Goal: Task Accomplishment & Management: Manage account settings

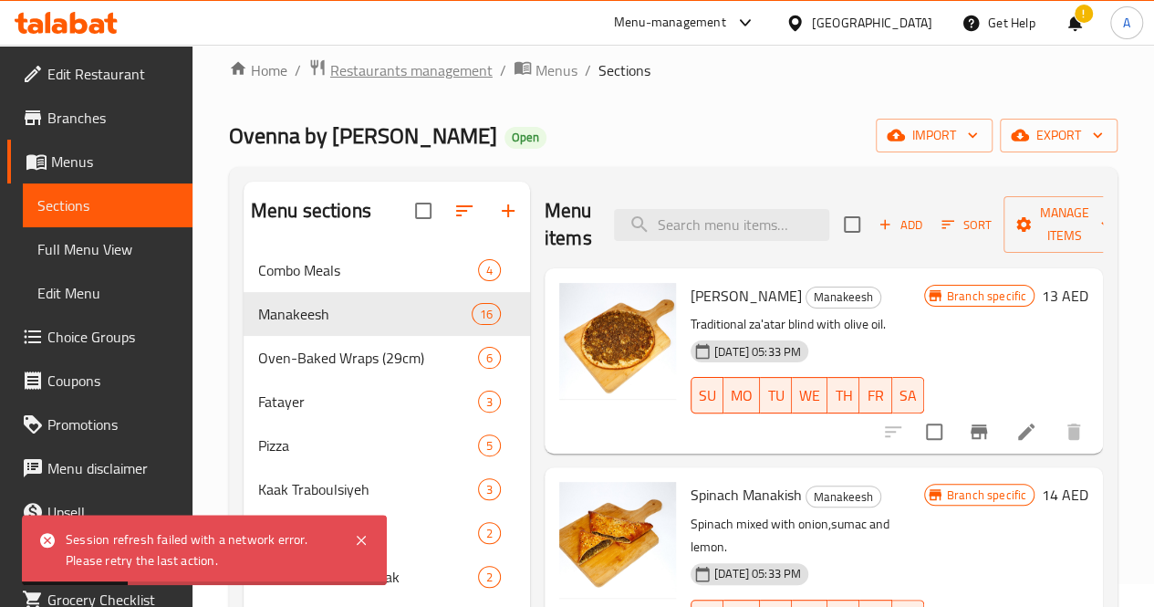
scroll to position [1813, 0]
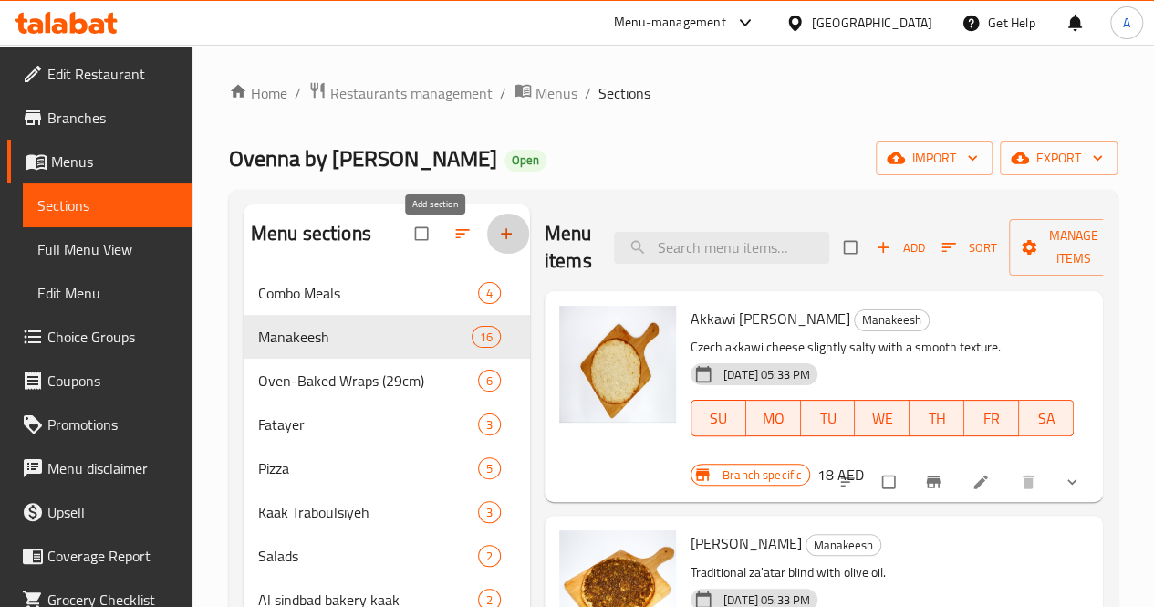
click at [497, 243] on icon "button" at bounding box center [506, 233] width 18 height 18
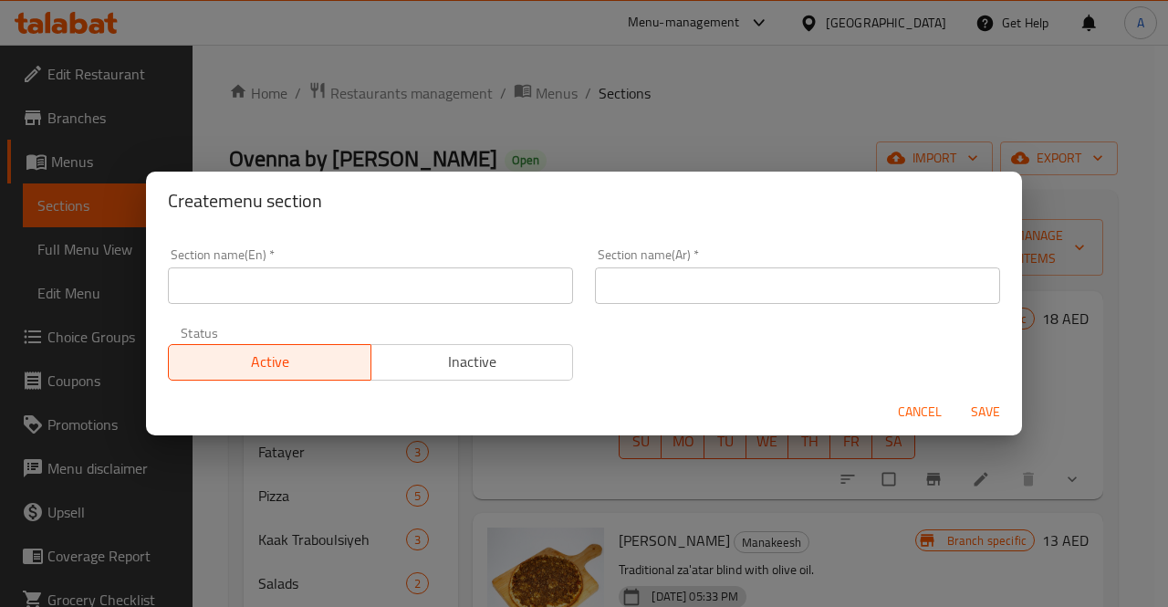
click at [247, 291] on input "text" at bounding box center [370, 285] width 405 height 36
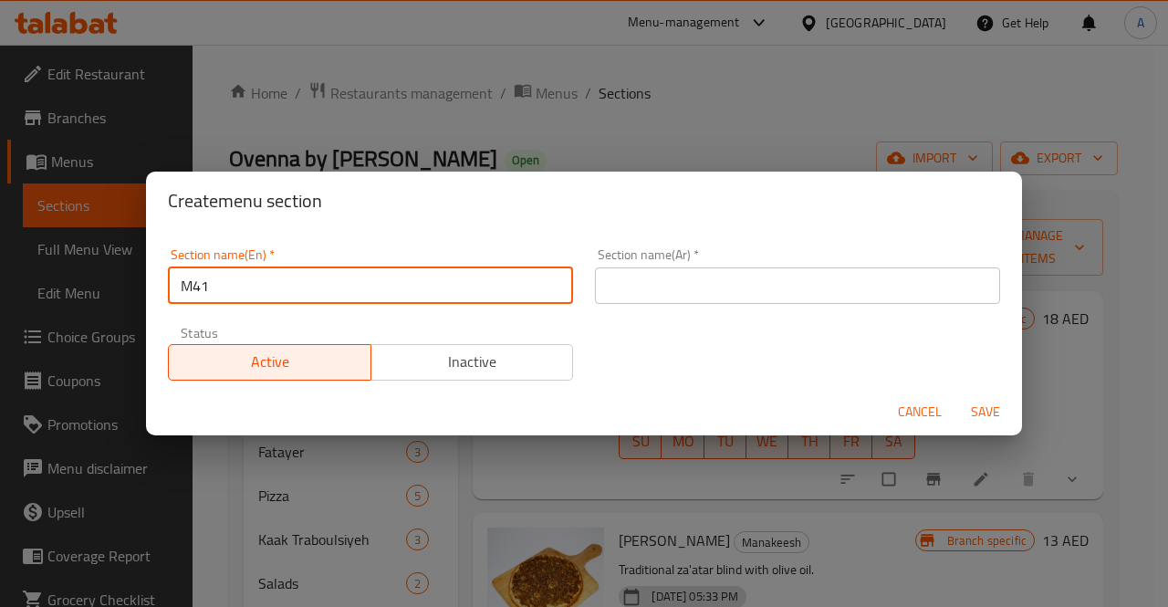
type input "M41"
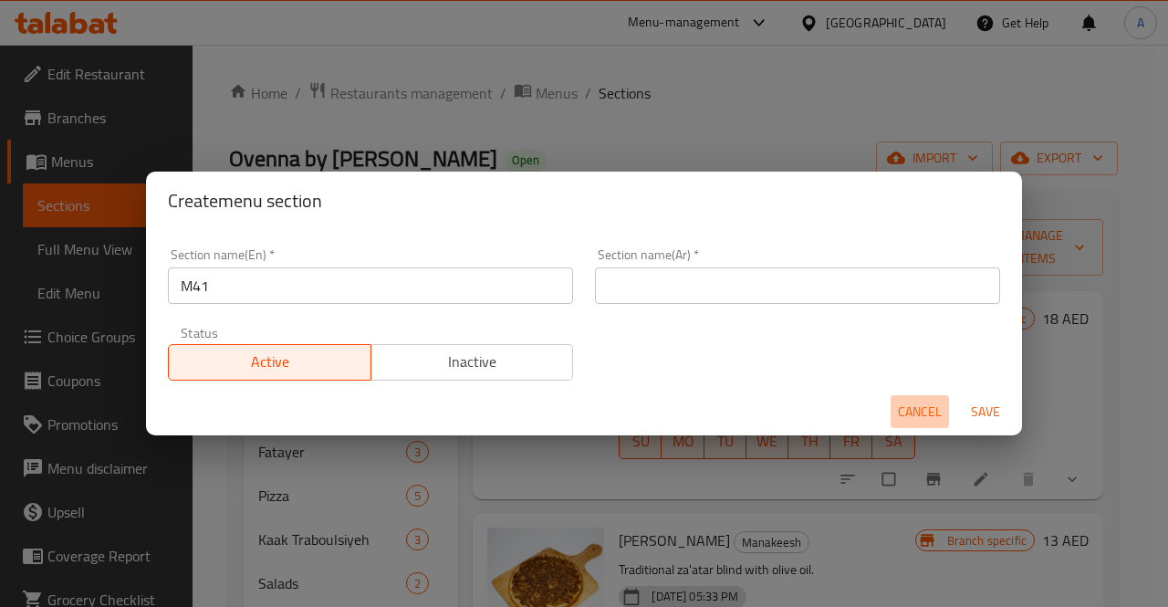
click at [932, 410] on span "Cancel" at bounding box center [920, 412] width 44 height 23
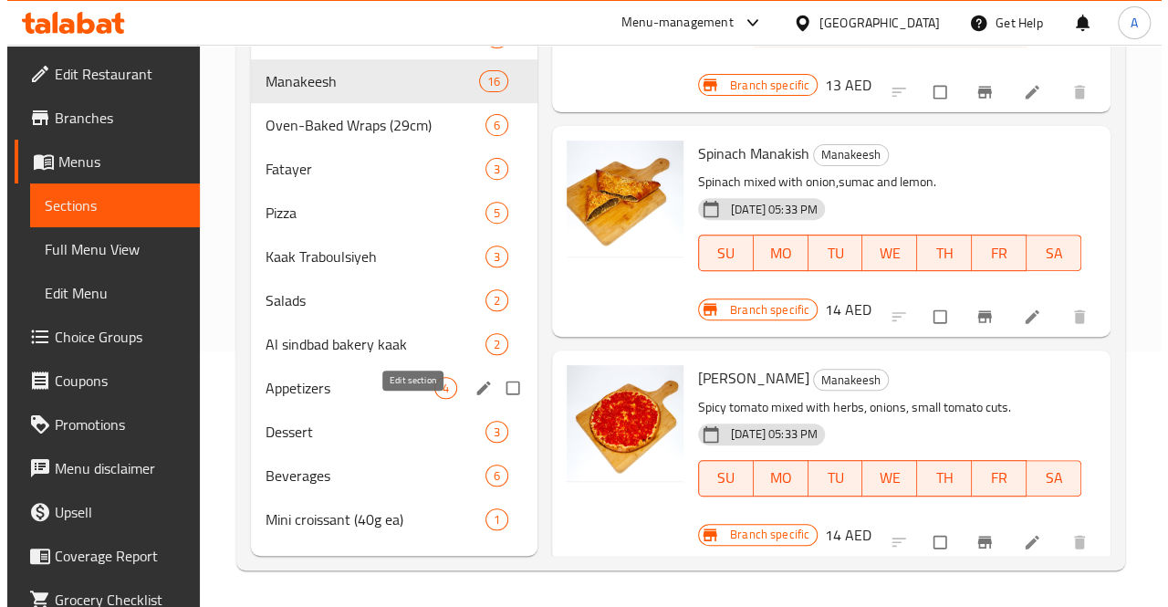
scroll to position [153, 0]
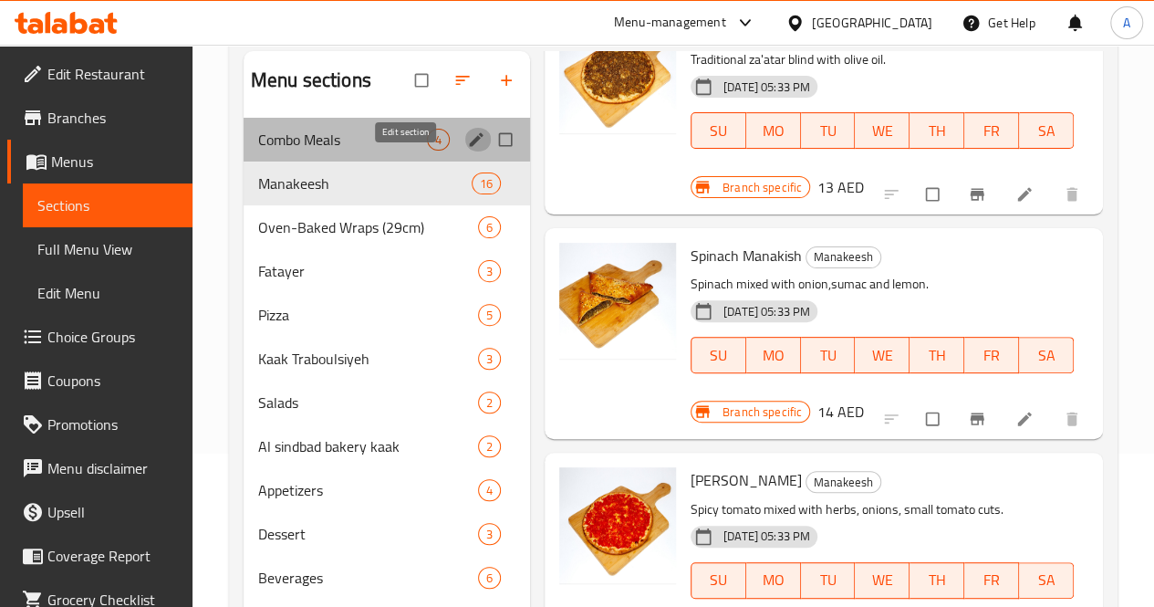
click at [469, 146] on icon "edit" at bounding box center [476, 139] width 14 height 14
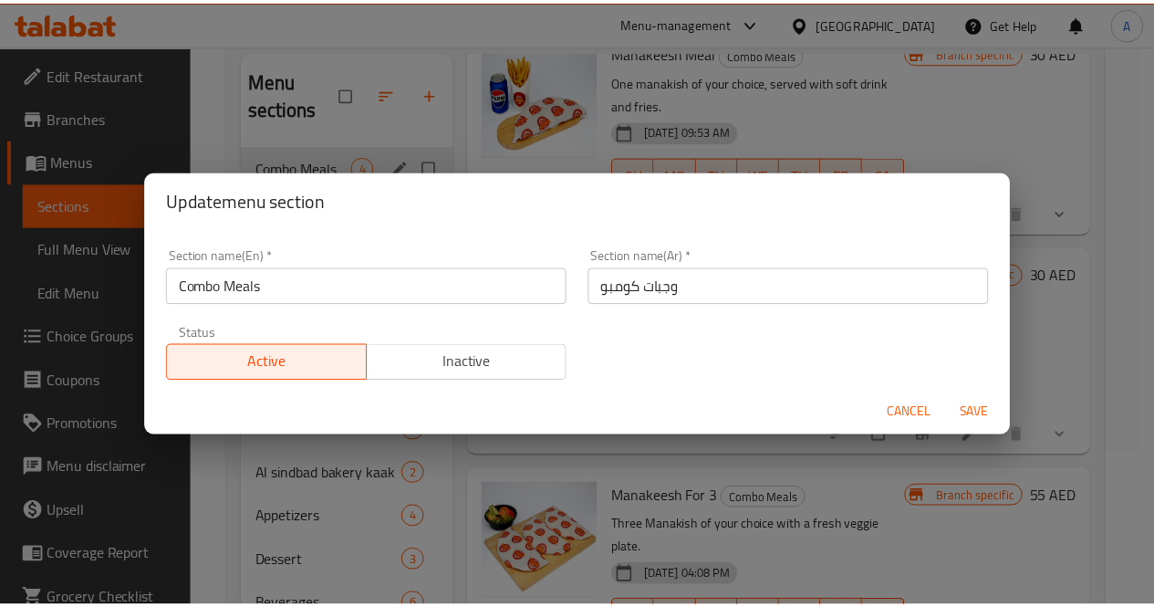
scroll to position [312, 0]
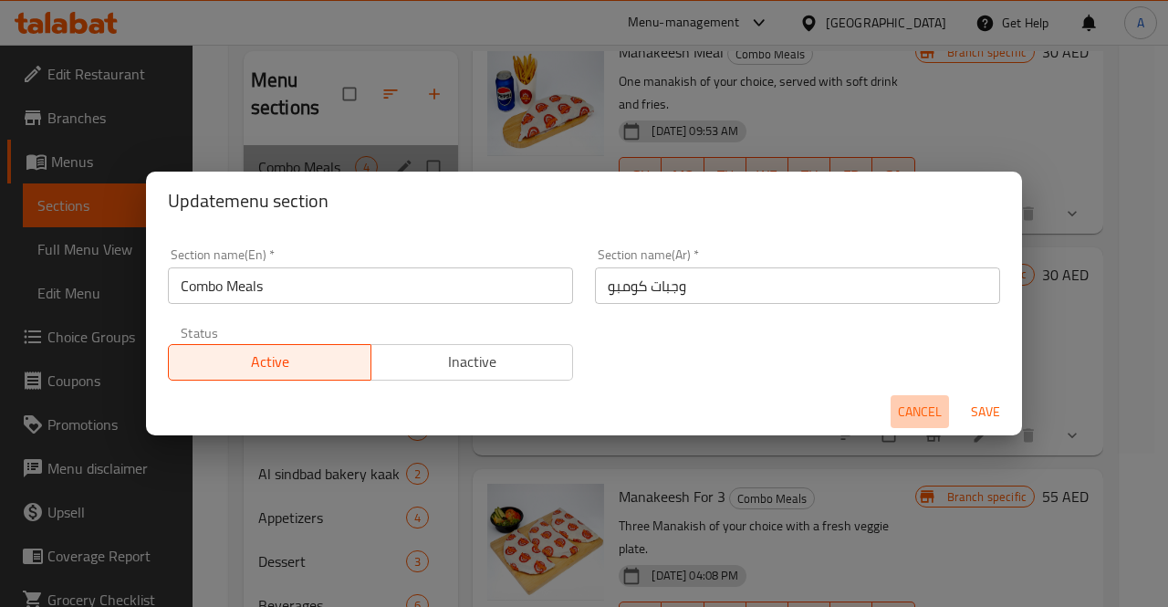
click at [909, 406] on span "Cancel" at bounding box center [920, 412] width 44 height 23
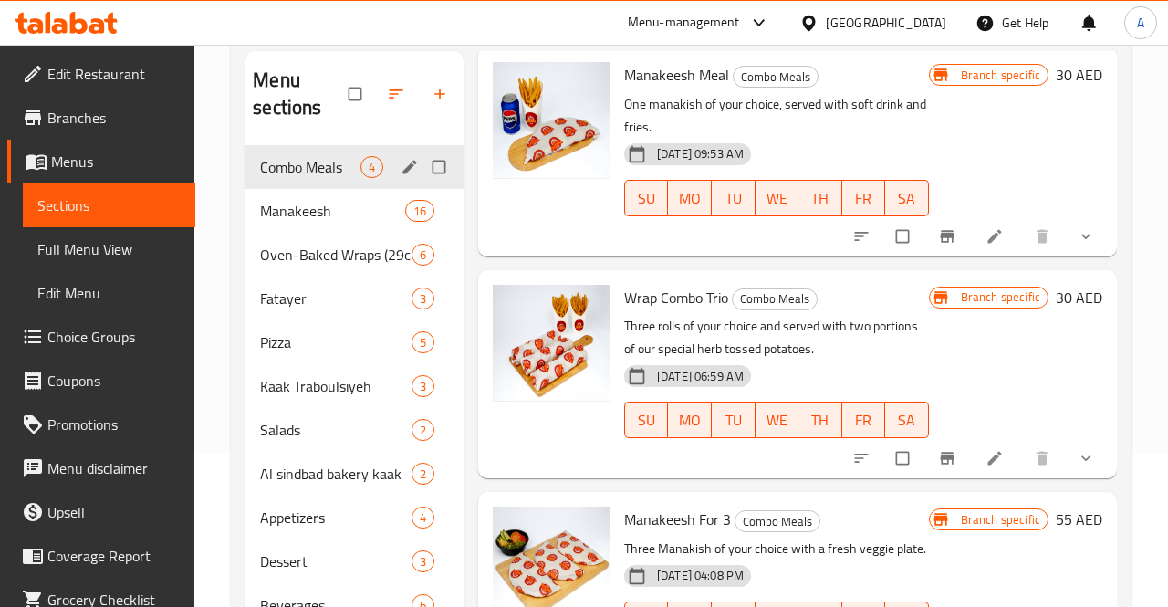
scroll to position [335, 0]
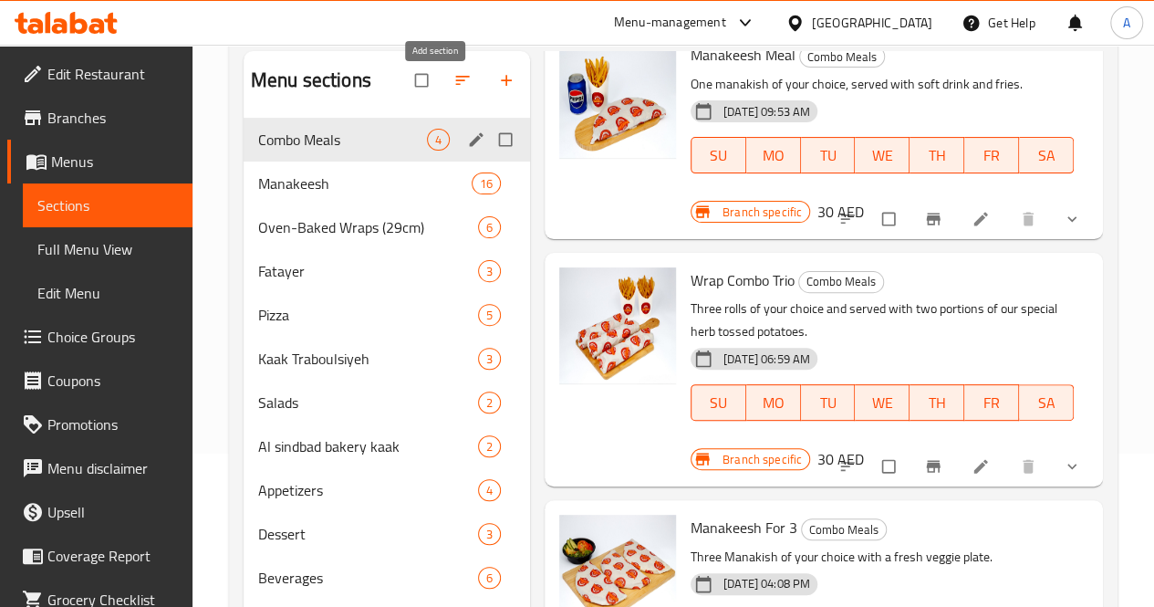
click at [497, 89] on icon "button" at bounding box center [506, 80] width 18 height 18
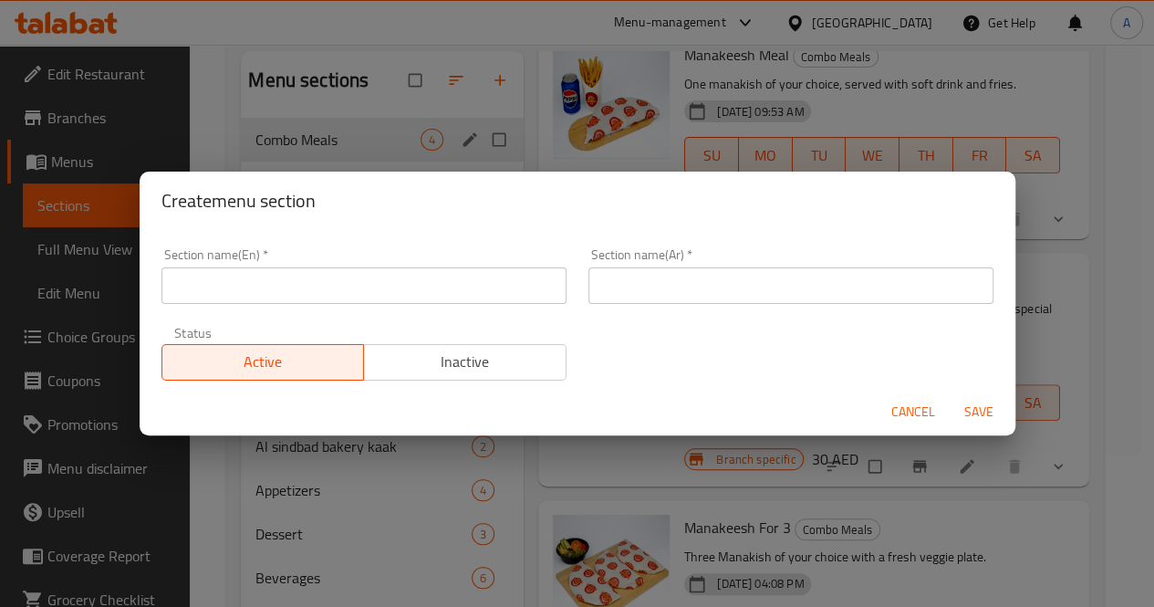
scroll to position [312, 0]
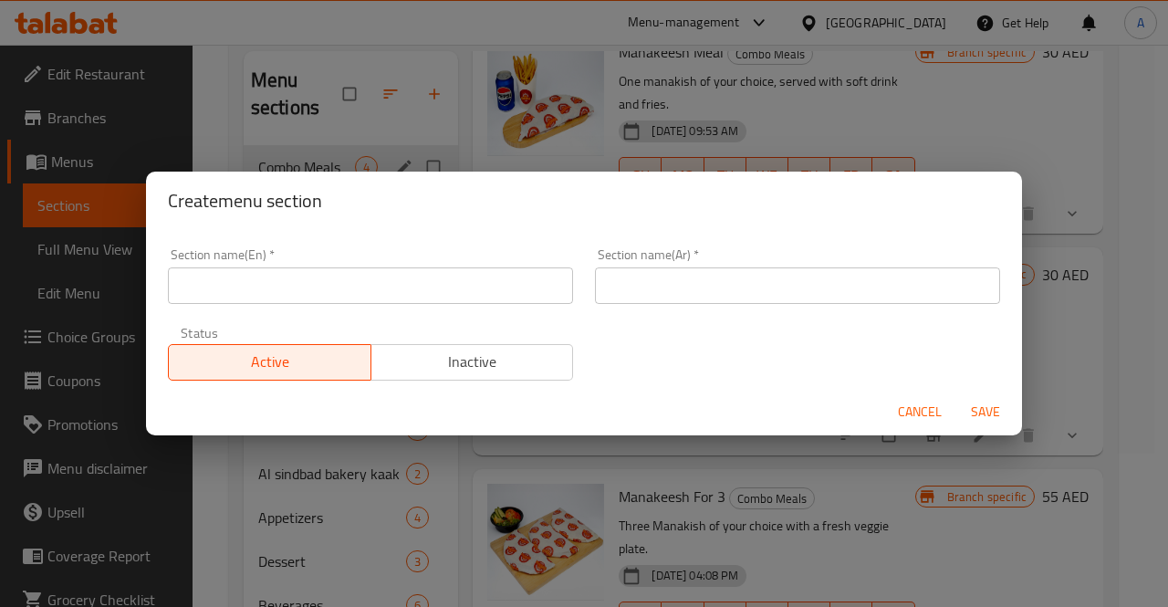
click at [253, 277] on input "text" at bounding box center [370, 285] width 405 height 36
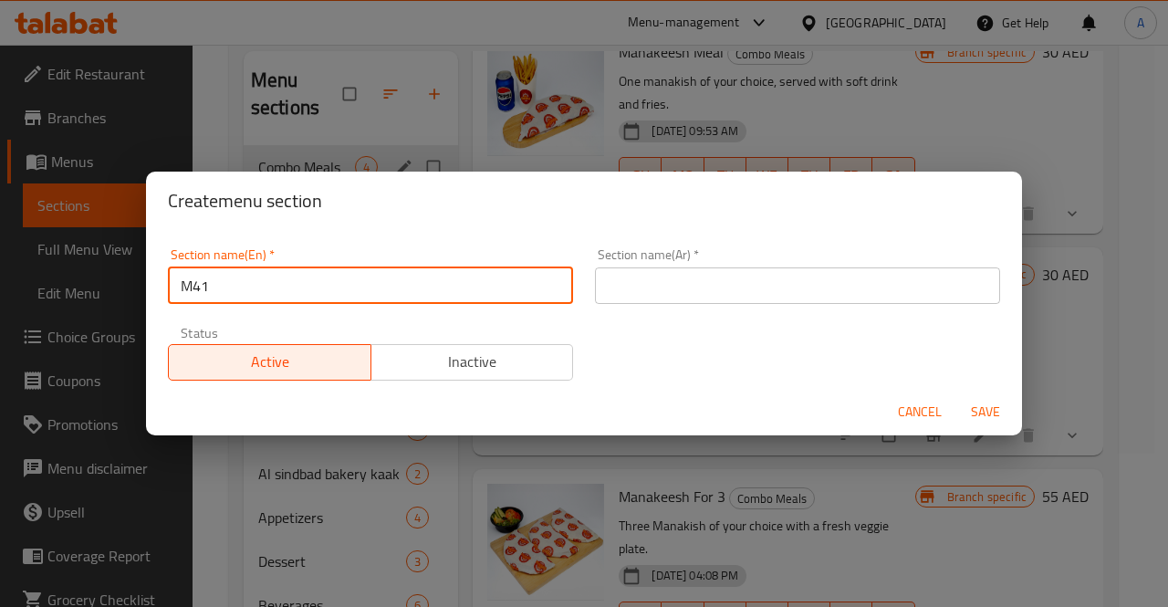
type input "M41"
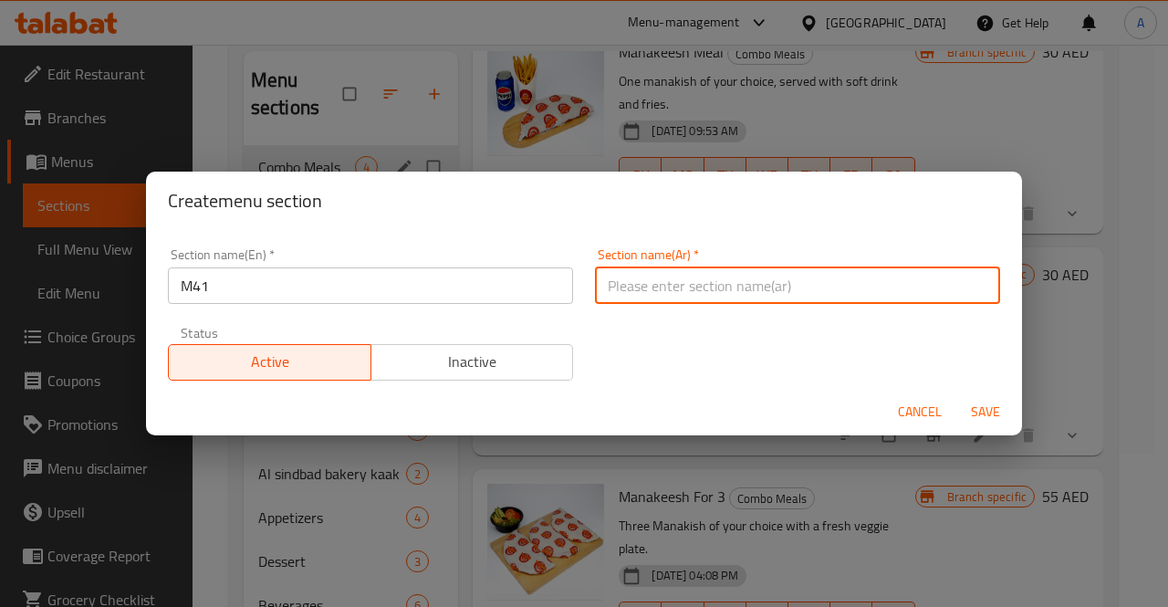
click at [663, 299] on input "text" at bounding box center [797, 285] width 405 height 36
type input "وجبه لشخص"
click at [985, 411] on span "Save" at bounding box center [985, 412] width 44 height 23
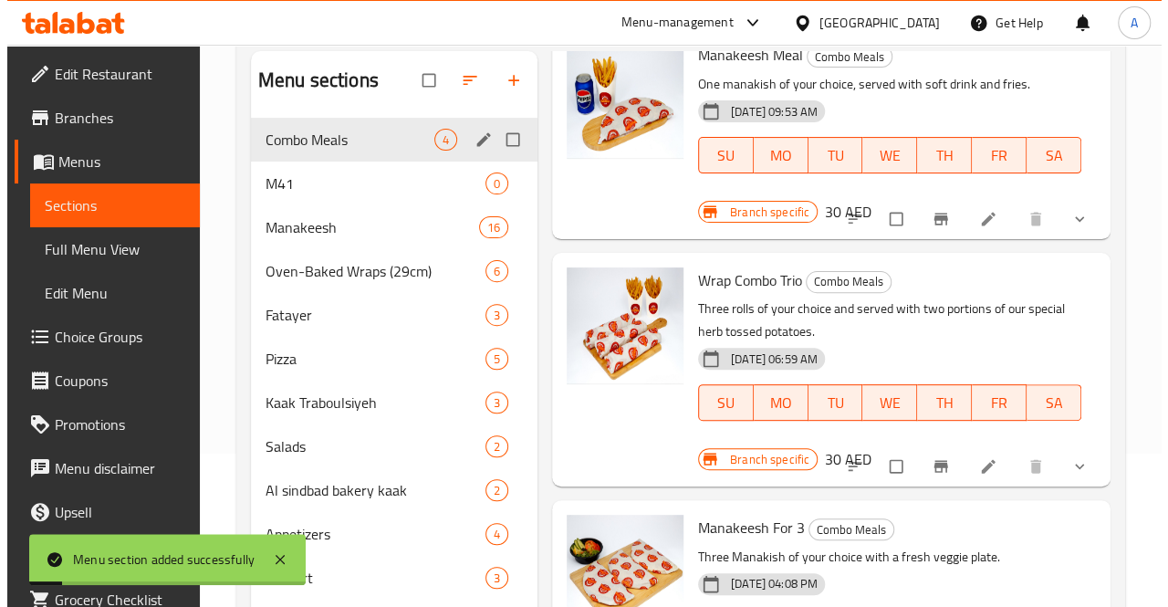
scroll to position [291, 0]
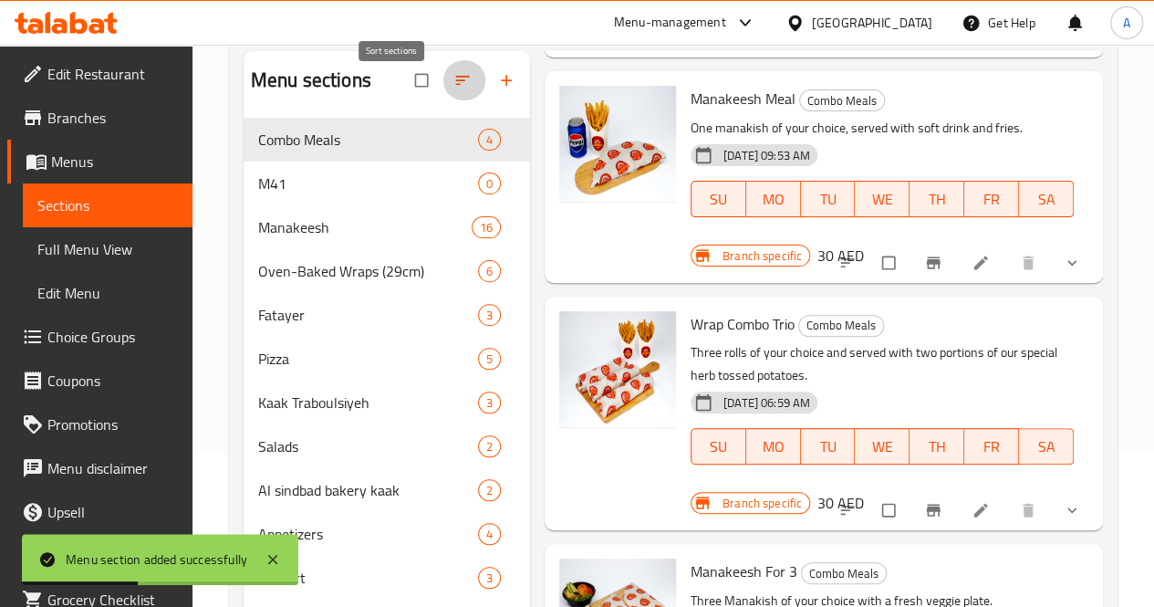
click at [443, 79] on button "button" at bounding box center [465, 80] width 44 height 40
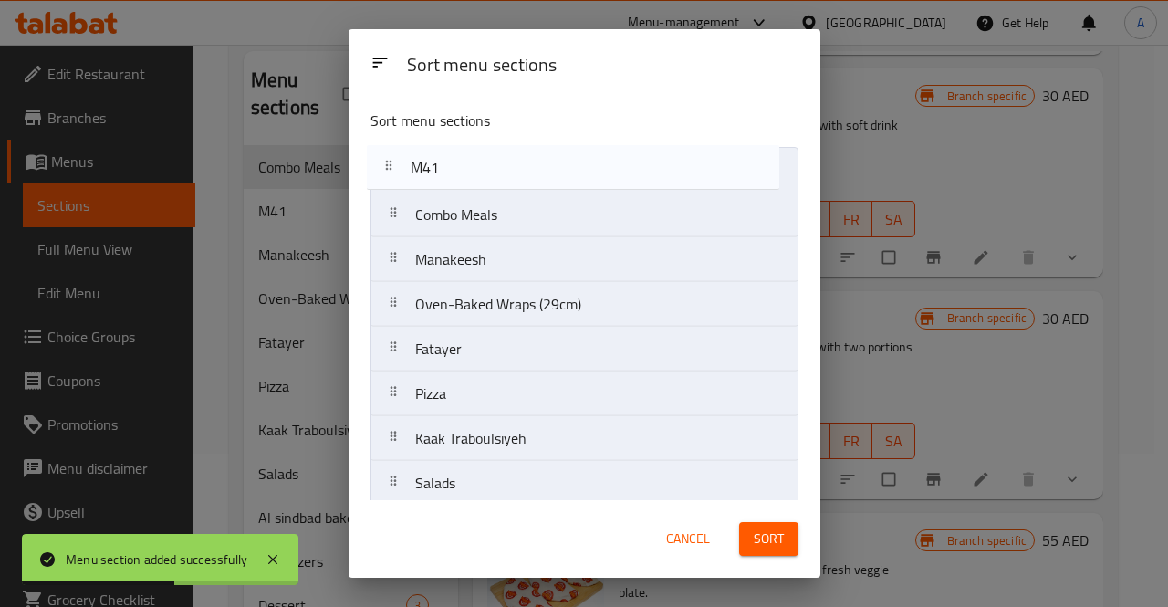
drag, startPoint x: 434, startPoint y: 217, endPoint x: 431, endPoint y: 160, distance: 57.6
click at [431, 160] on nav "Combo Meals M41 Manakeesh Oven-Baked Wraps (29cm) Fatayer Pizza Kaak Traboulsiy…" at bounding box center [584, 438] width 428 height 583
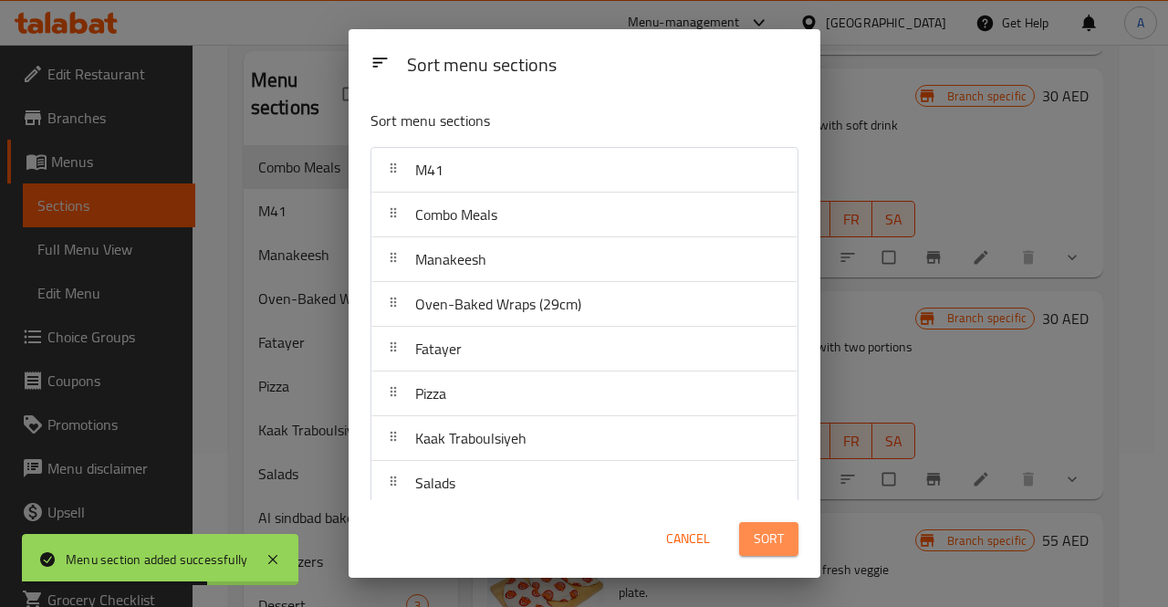
click at [763, 537] on span "Sort" at bounding box center [769, 538] width 30 height 23
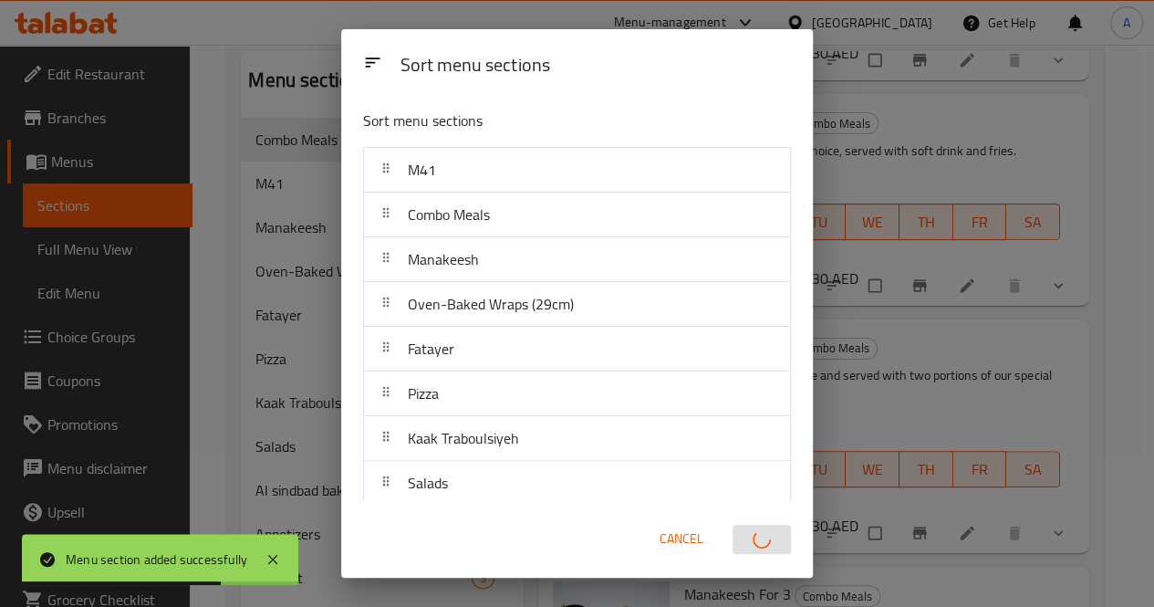
scroll to position [291, 0]
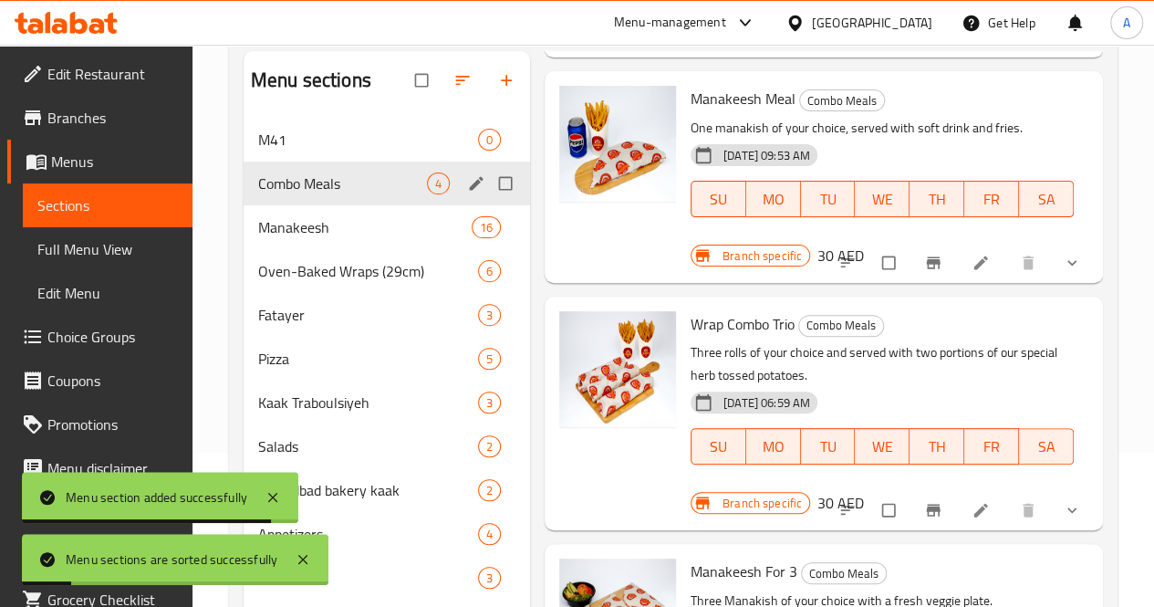
click at [313, 194] on span "Combo Meals" at bounding box center [342, 183] width 169 height 22
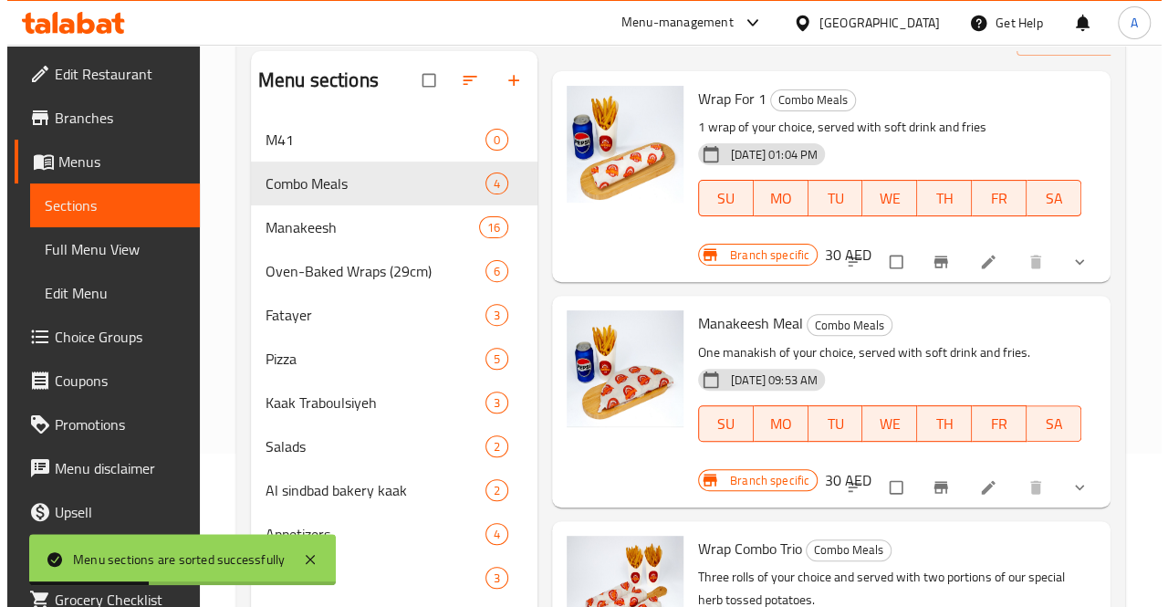
scroll to position [0, 0]
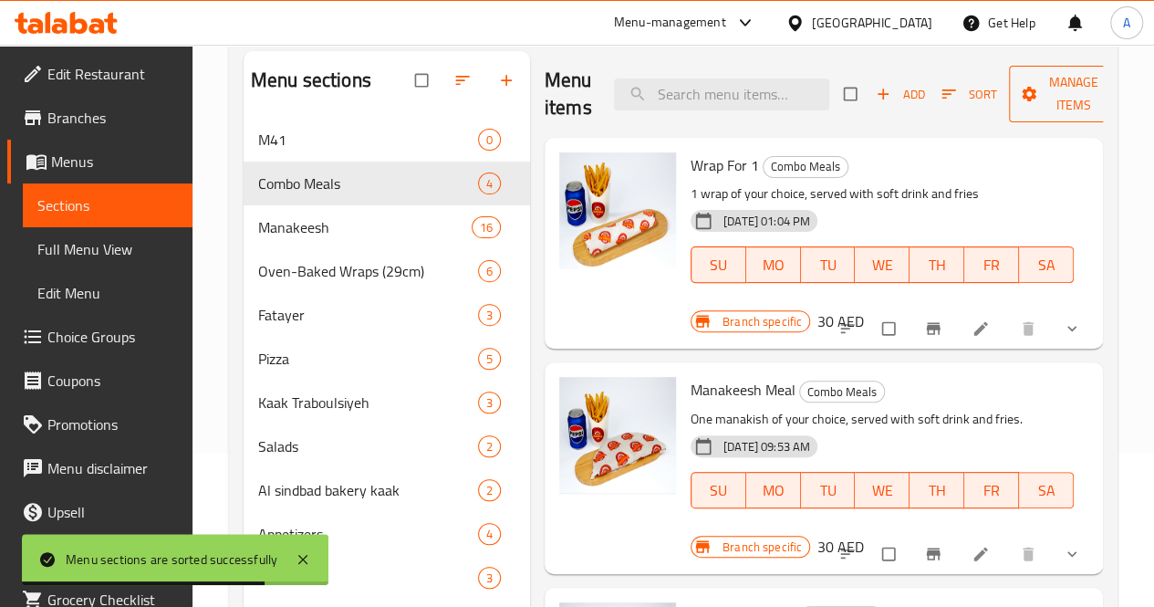
click at [1051, 108] on span "Manage items" at bounding box center [1074, 94] width 100 height 46
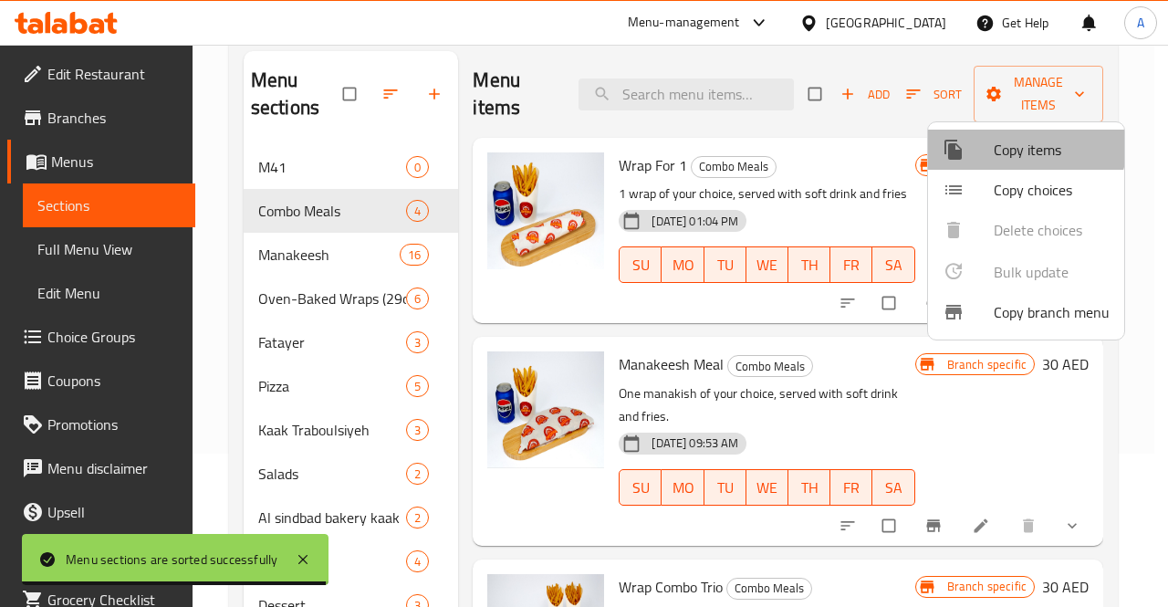
click at [1015, 139] on span "Copy items" at bounding box center [1052, 150] width 116 height 22
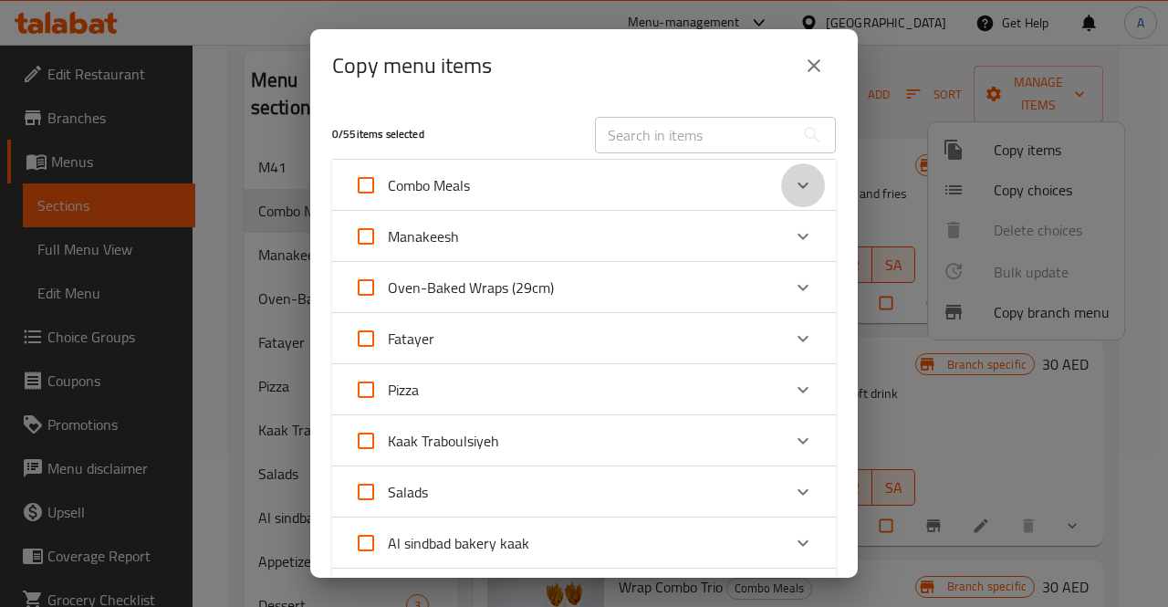
click at [792, 185] on icon "Expand" at bounding box center [803, 185] width 22 height 22
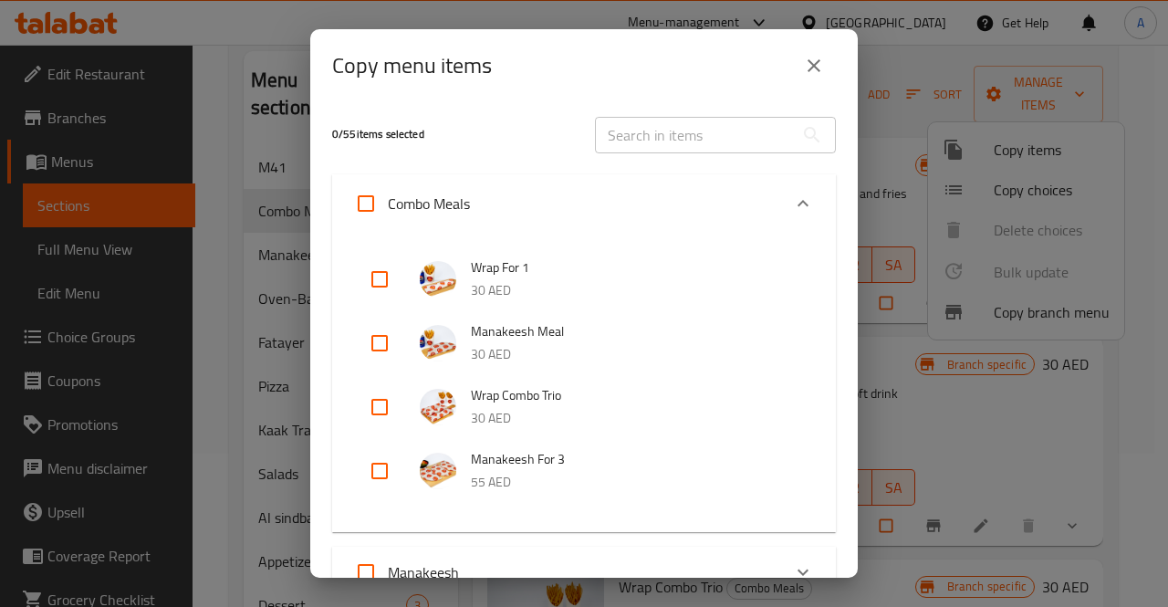
click at [386, 275] on input "checkbox" at bounding box center [380, 279] width 44 height 44
checkbox input "true"
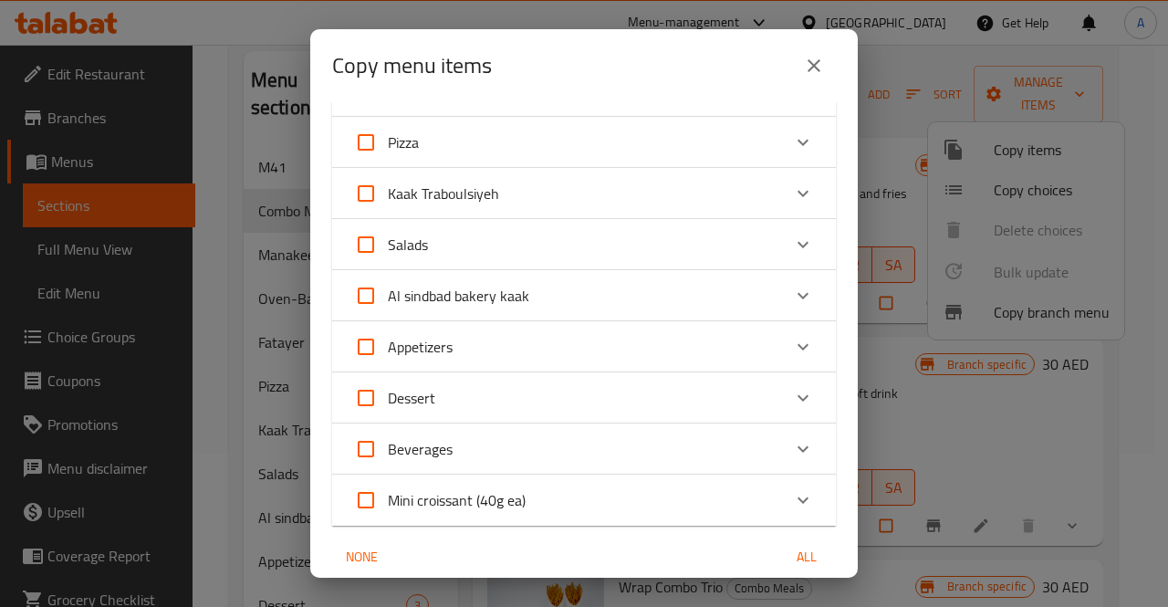
scroll to position [794, 0]
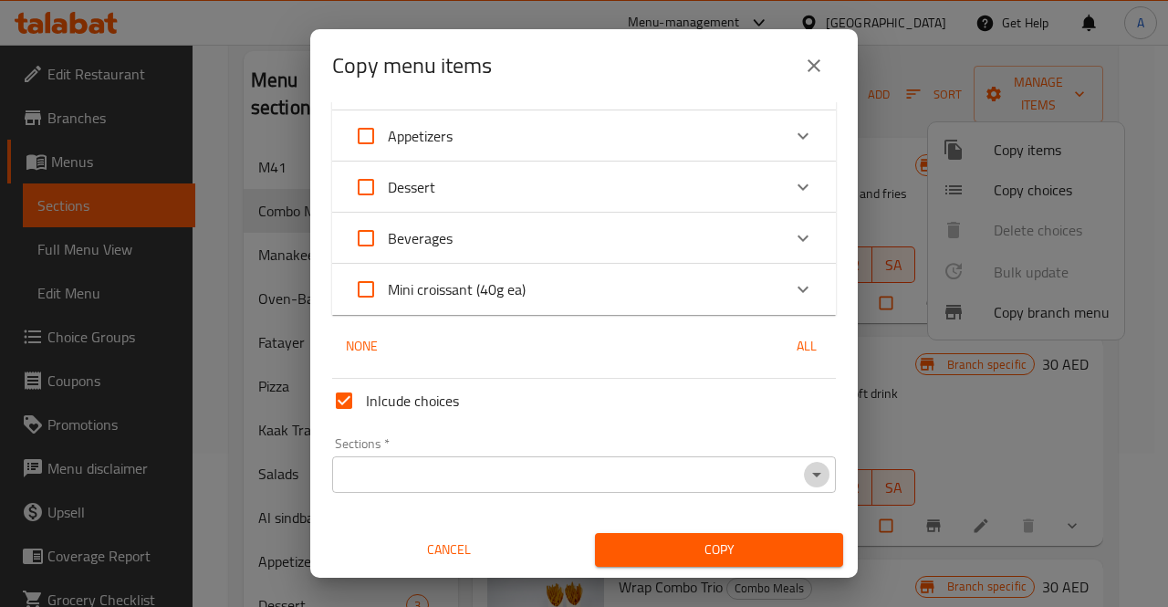
click at [807, 477] on icon "Open" at bounding box center [817, 474] width 22 height 22
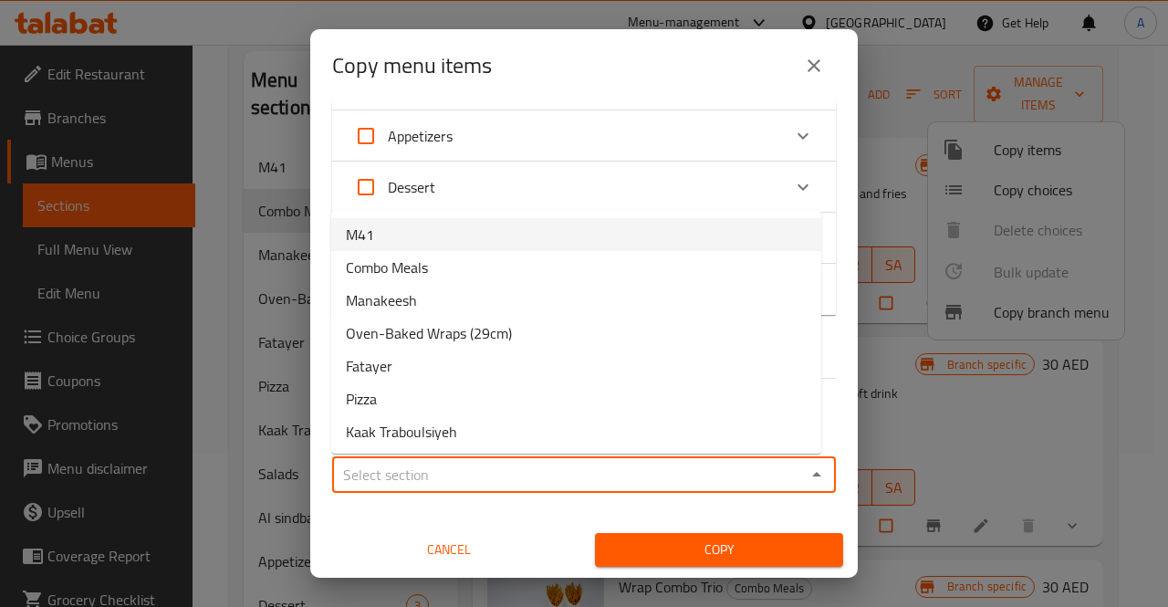
click at [372, 237] on span "M41" at bounding box center [360, 235] width 28 height 22
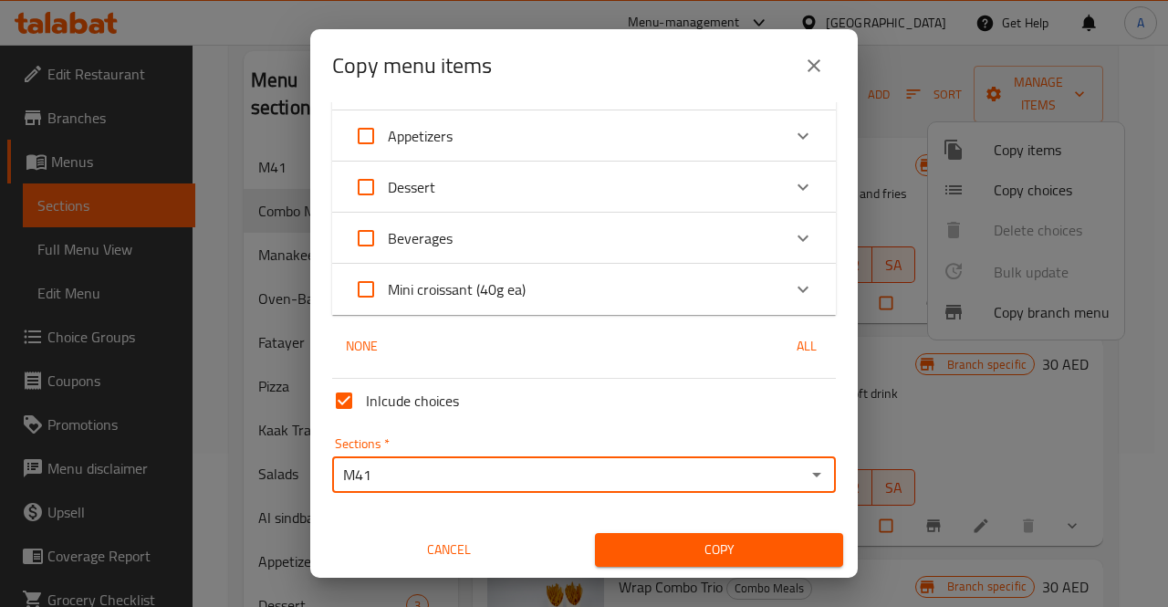
type input "M41"
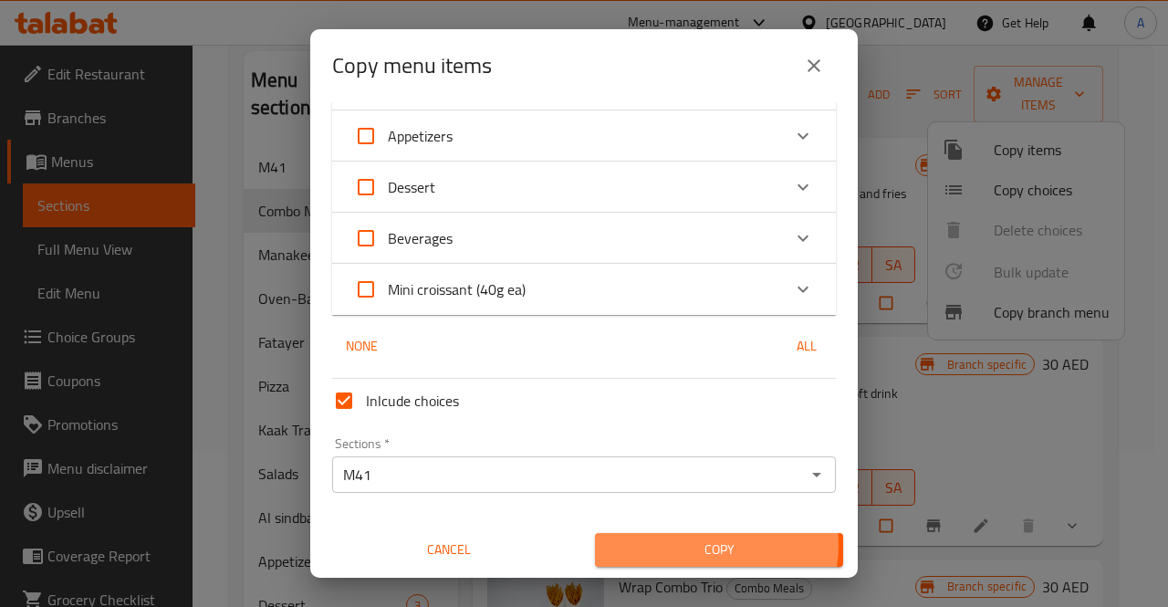
click at [701, 545] on span "Copy" at bounding box center [718, 549] width 219 height 23
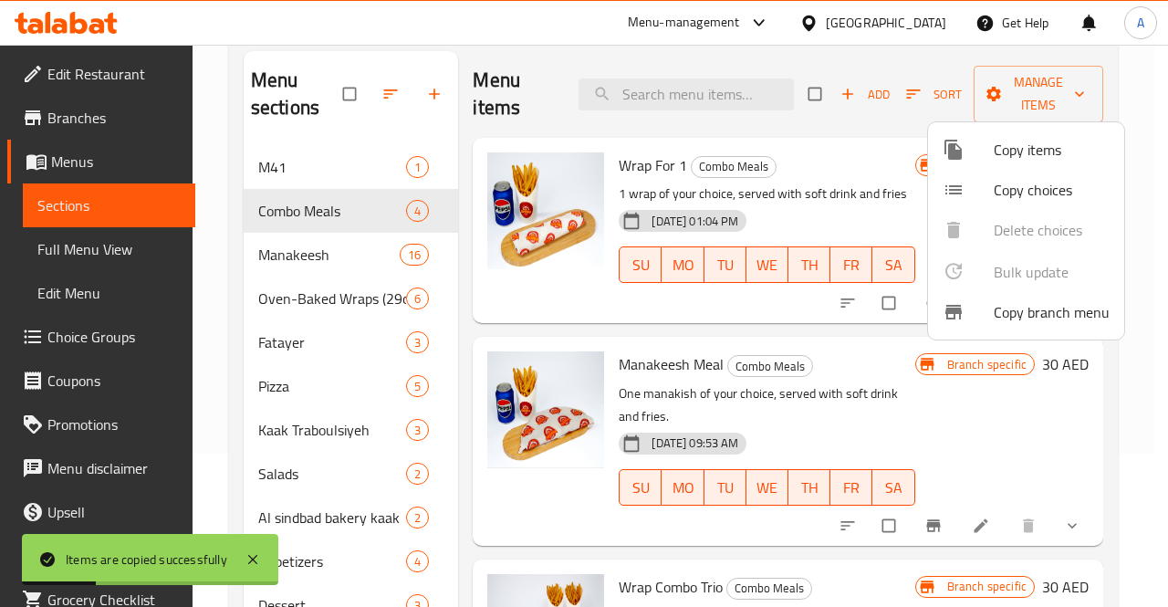
click at [799, 300] on div at bounding box center [584, 303] width 1168 height 607
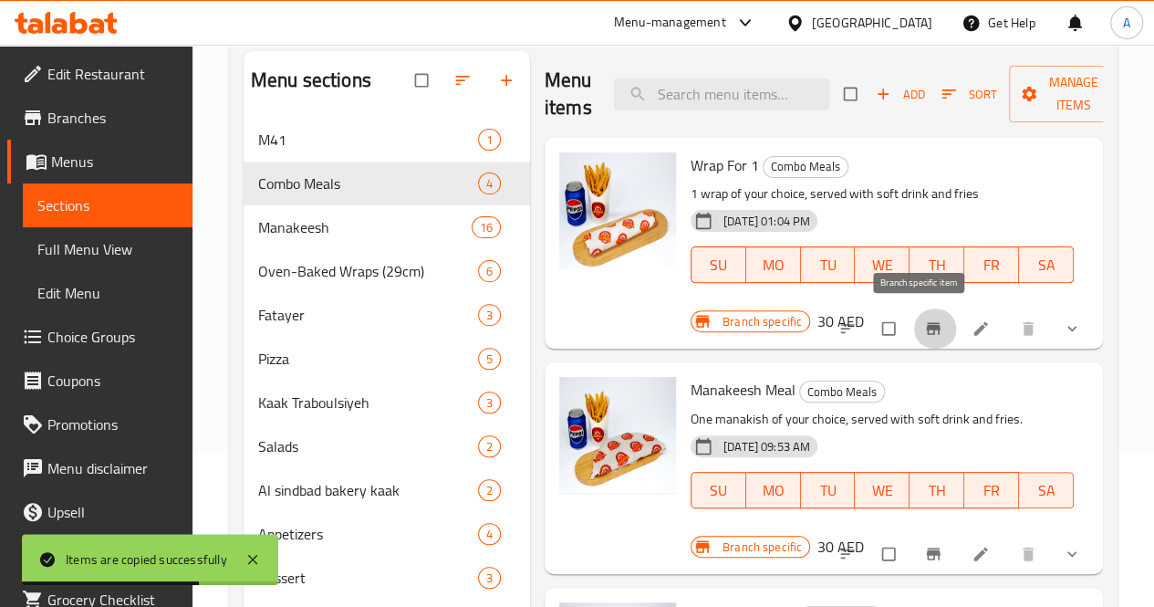
click at [924, 328] on icon "Branch-specific-item" at bounding box center [933, 328] width 18 height 18
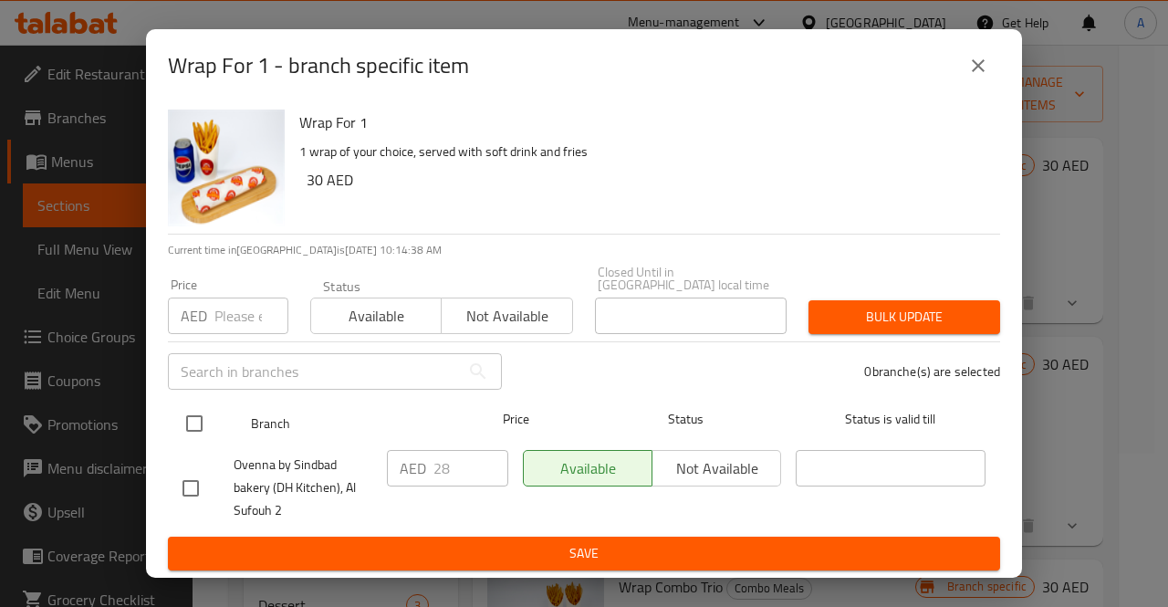
click at [194, 414] on input "checkbox" at bounding box center [194, 423] width 38 height 38
checkbox input "true"
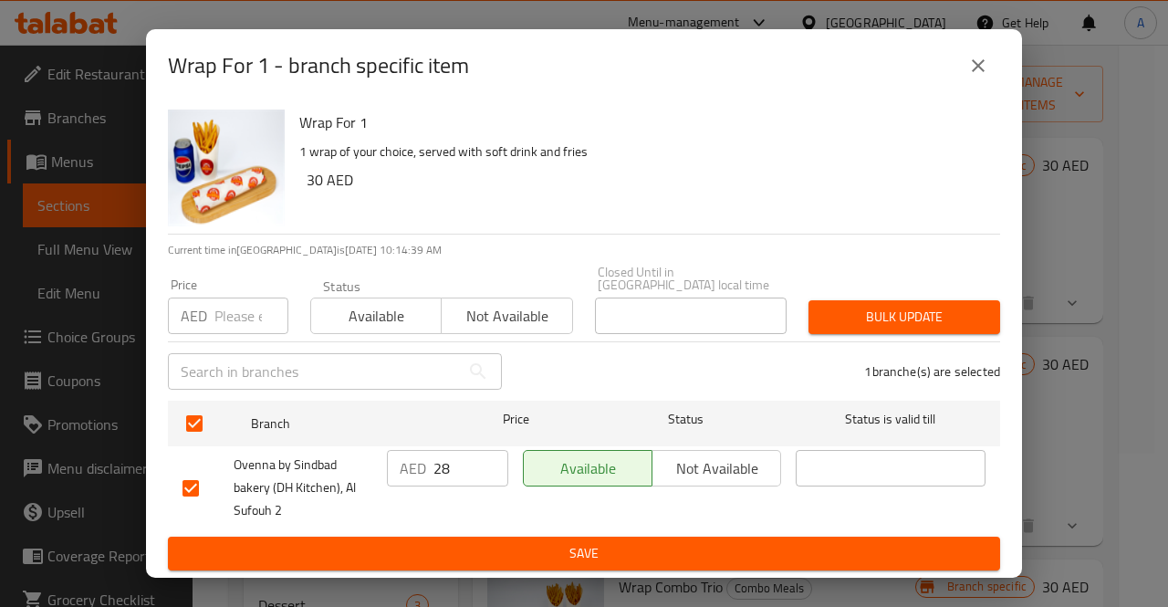
click at [453, 461] on input "28" at bounding box center [470, 468] width 75 height 36
click at [974, 47] on button "close" at bounding box center [978, 66] width 44 height 44
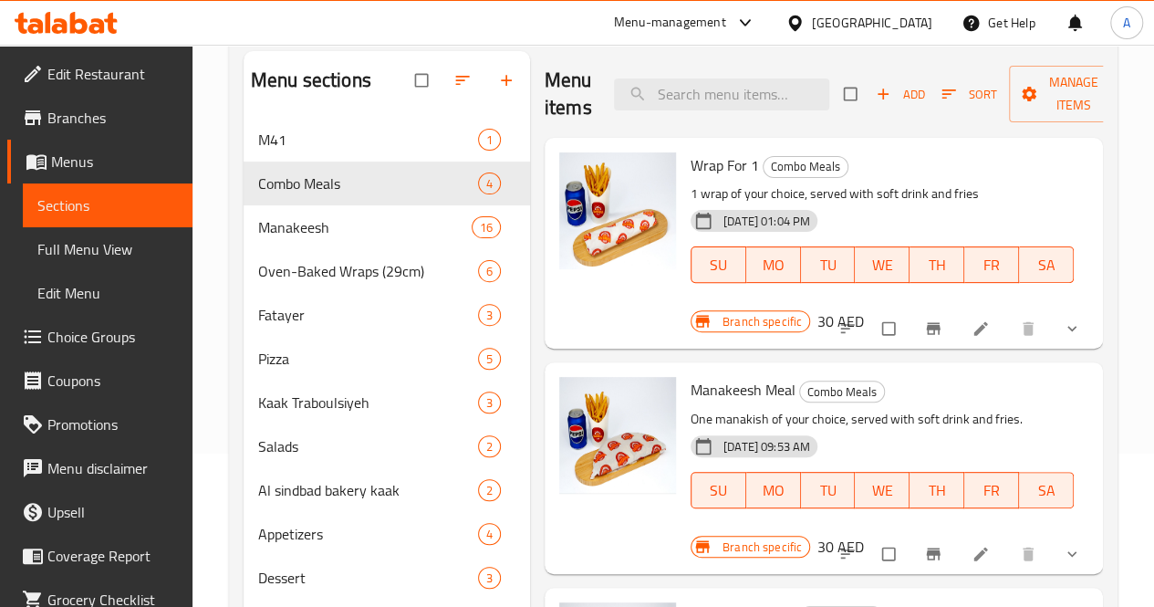
scroll to position [1, 0]
click at [314, 151] on span "M41" at bounding box center [342, 140] width 169 height 22
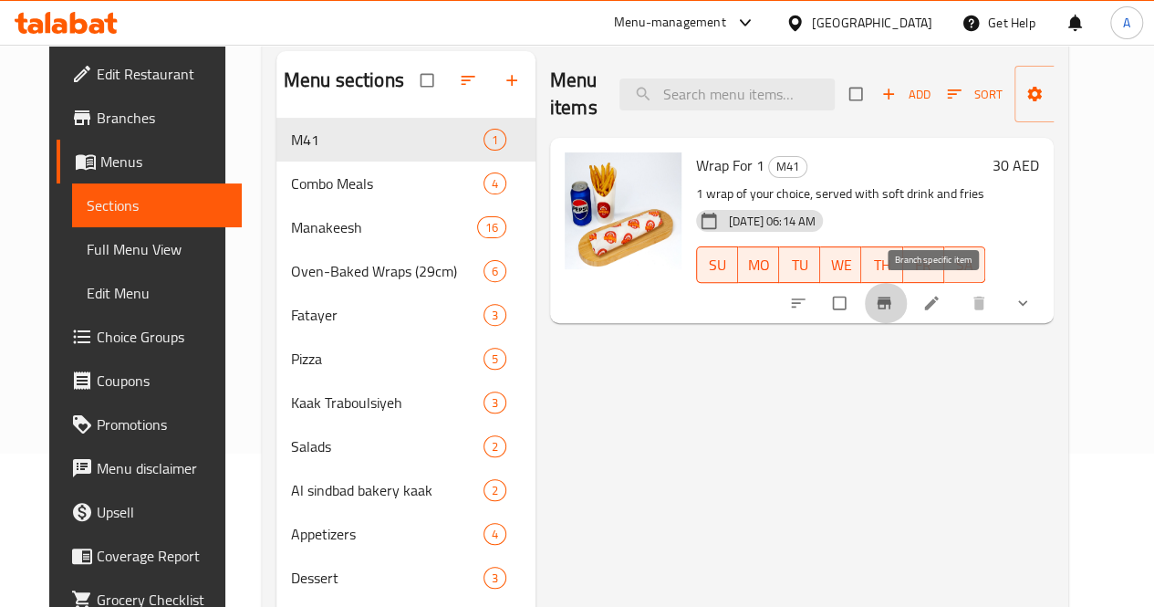
click at [893, 304] on icon "Branch-specific-item" at bounding box center [884, 303] width 18 height 18
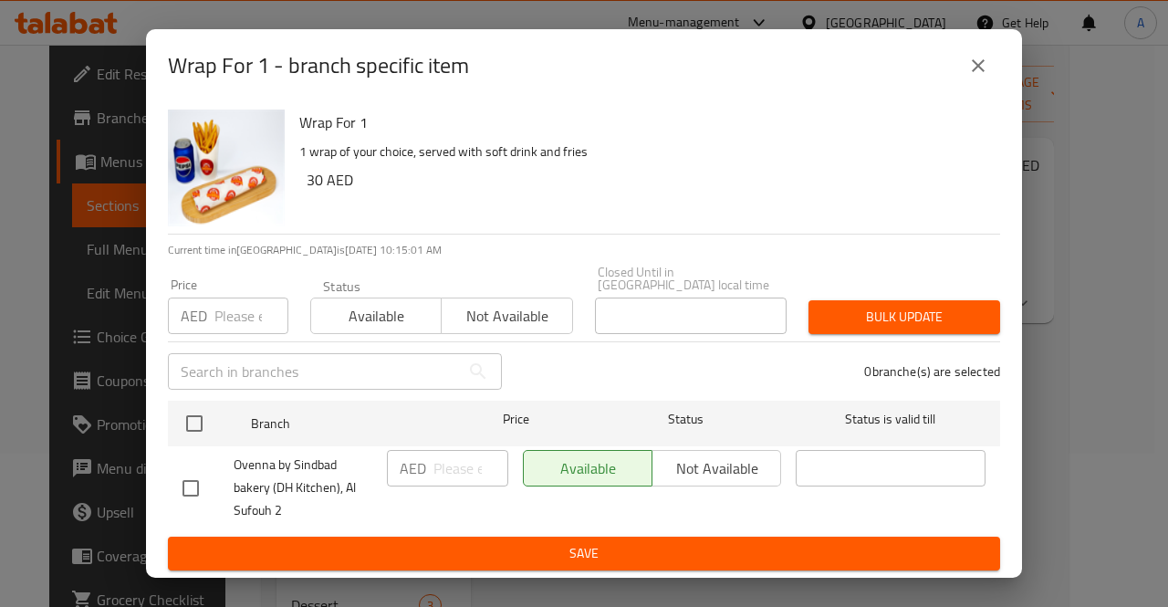
click at [224, 317] on input "number" at bounding box center [251, 315] width 74 height 36
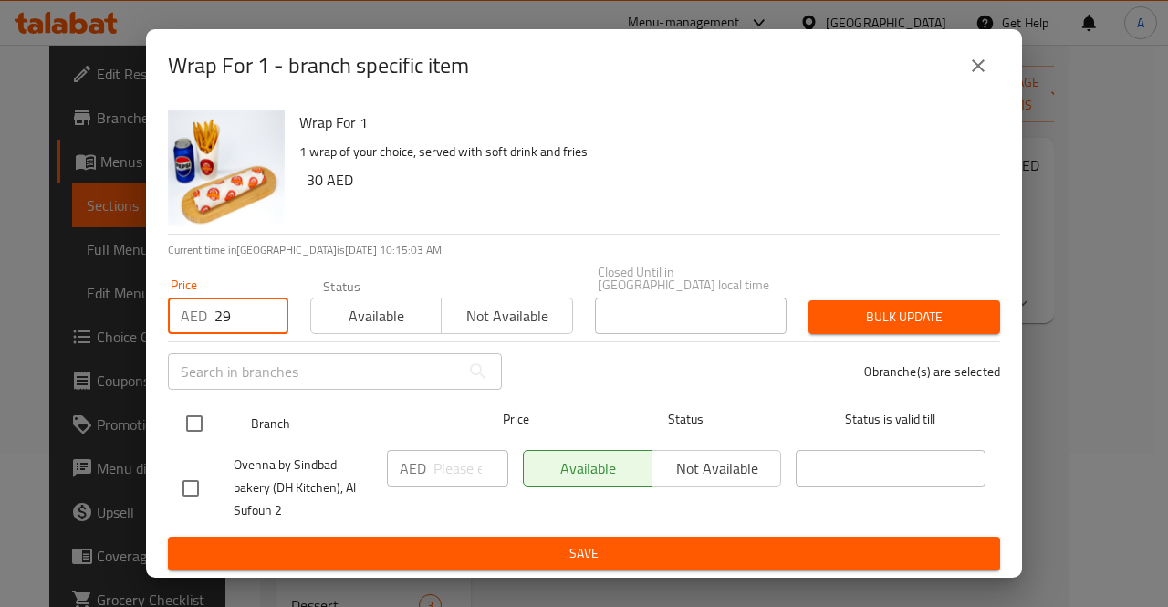
type input "29"
click at [190, 429] on input "checkbox" at bounding box center [194, 423] width 38 height 38
checkbox input "true"
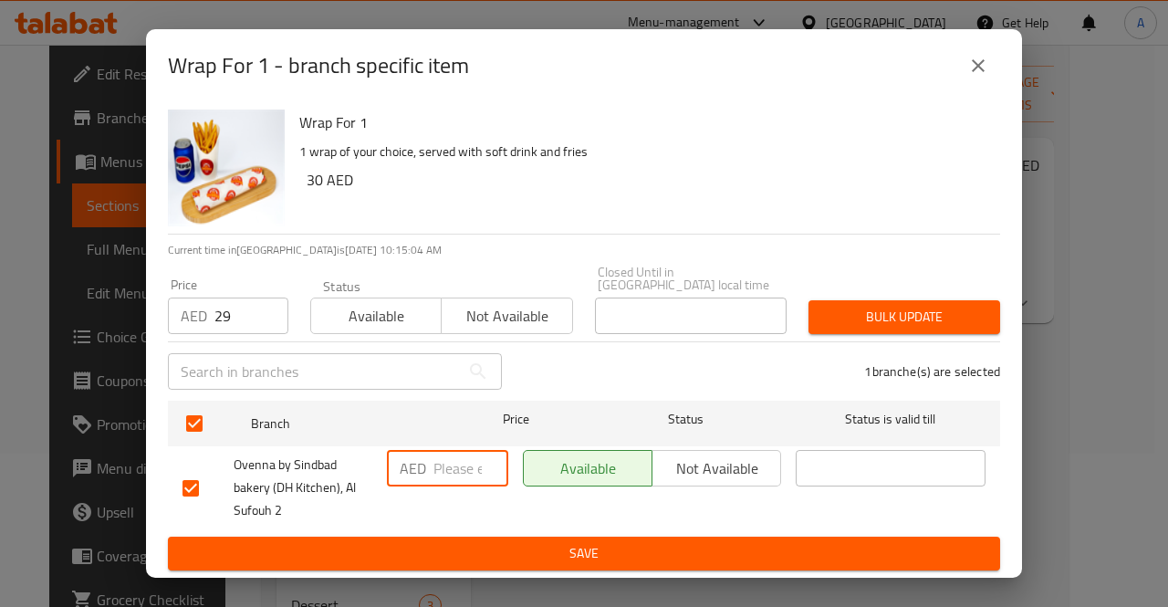
click at [450, 481] on input "number" at bounding box center [470, 468] width 75 height 36
type input "29"
click at [561, 547] on span "Save" at bounding box center [583, 553] width 803 height 23
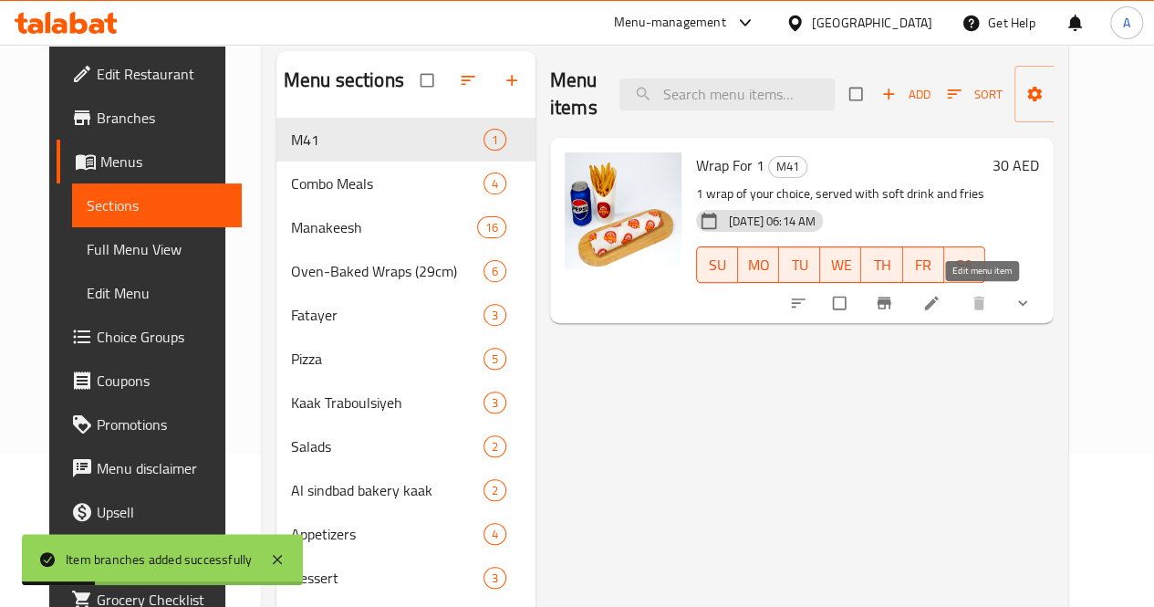
click at [938, 303] on icon at bounding box center [931, 304] width 14 height 14
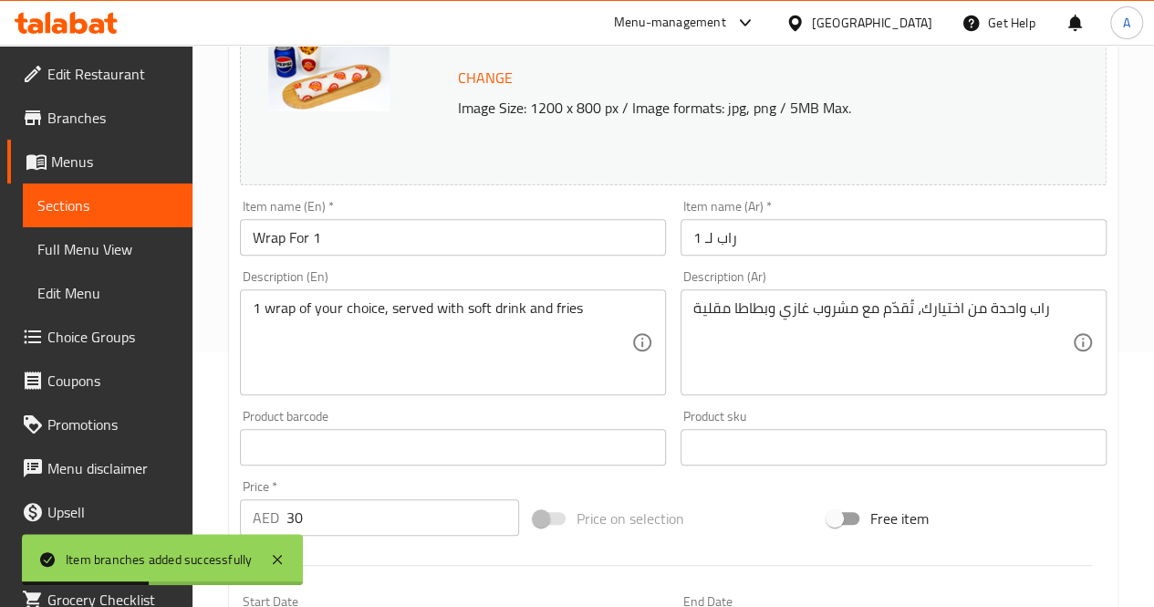
scroll to position [273, 0]
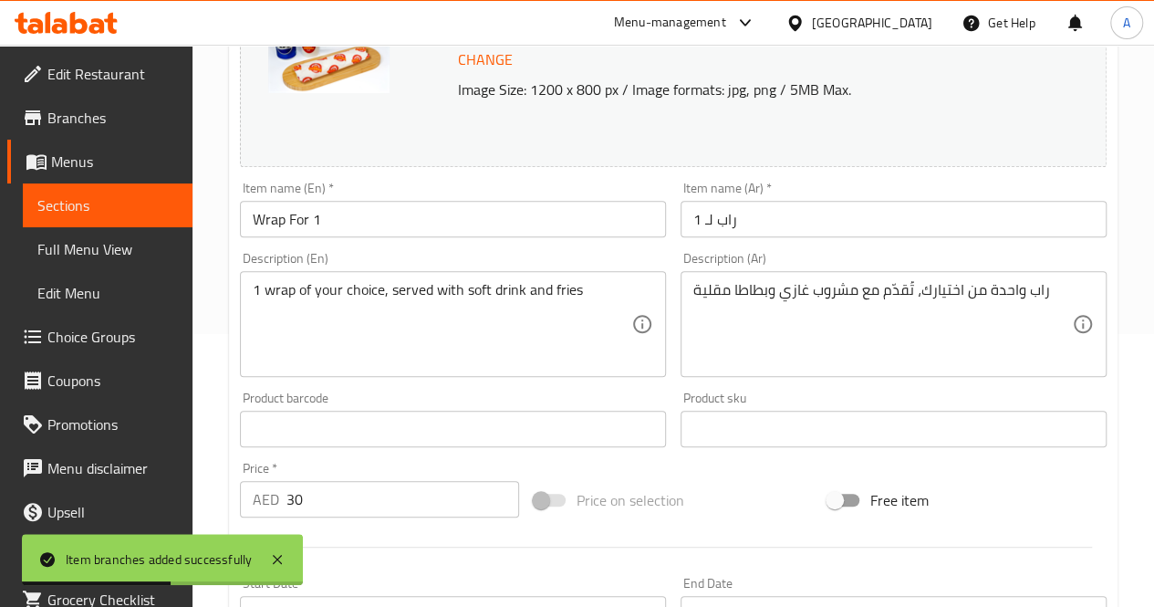
click at [318, 505] on input "30" at bounding box center [402, 499] width 233 height 36
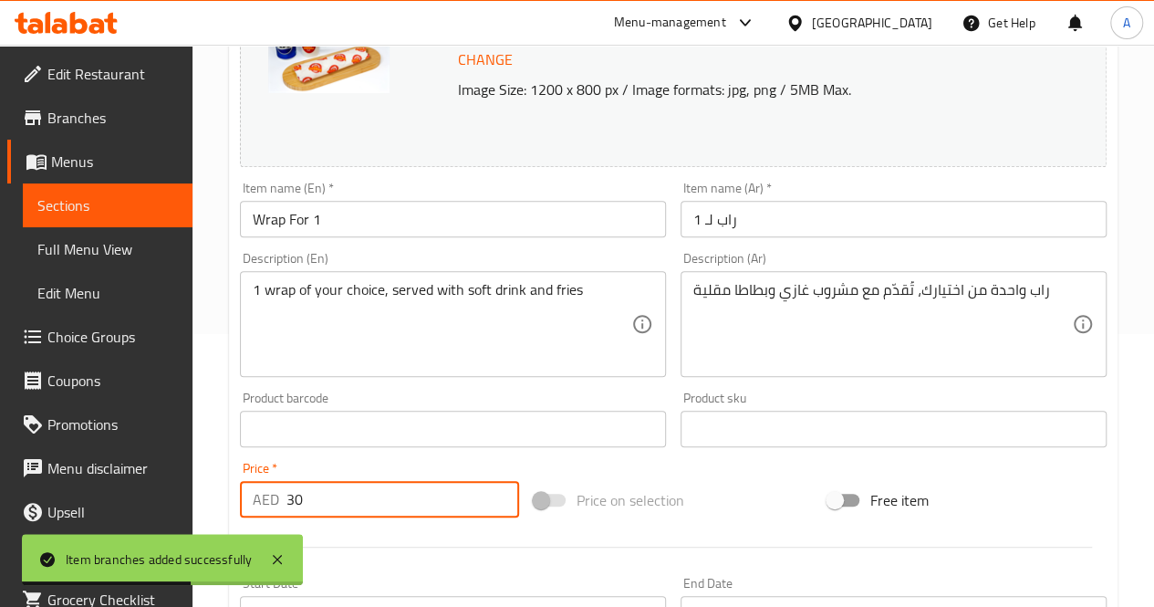
type input "3"
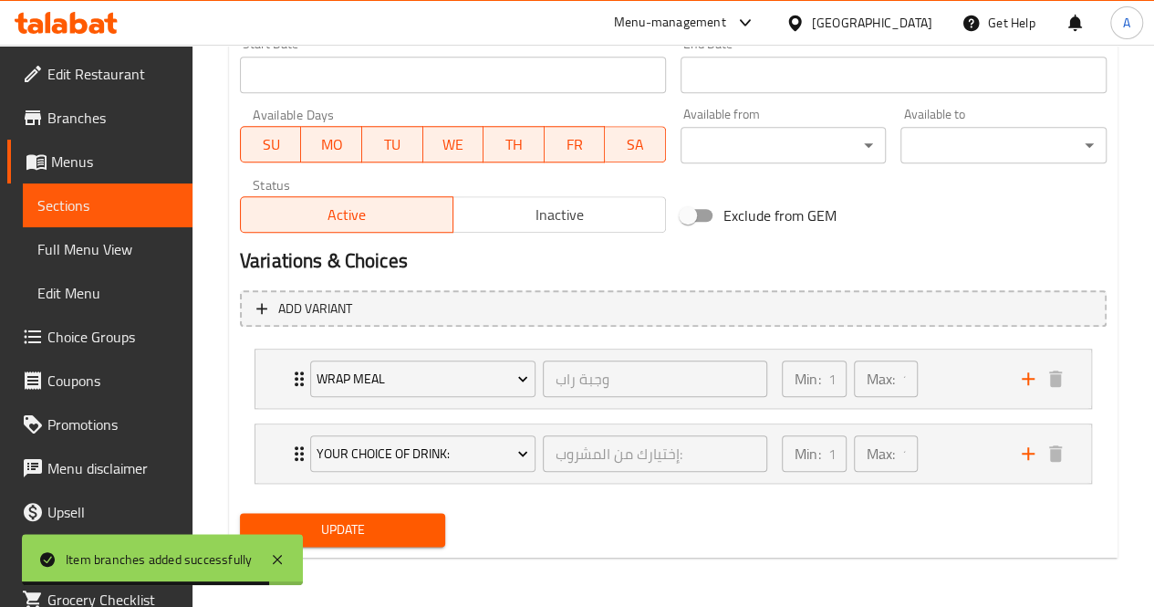
type input "29"
click at [396, 519] on span "Update" at bounding box center [343, 529] width 177 height 23
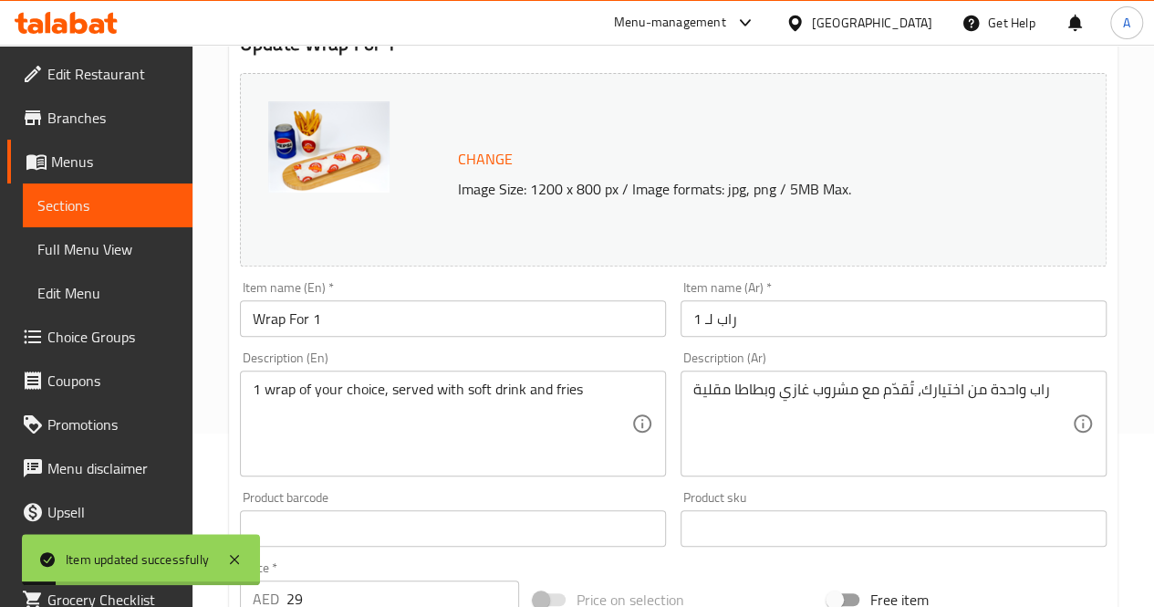
scroll to position [0, 0]
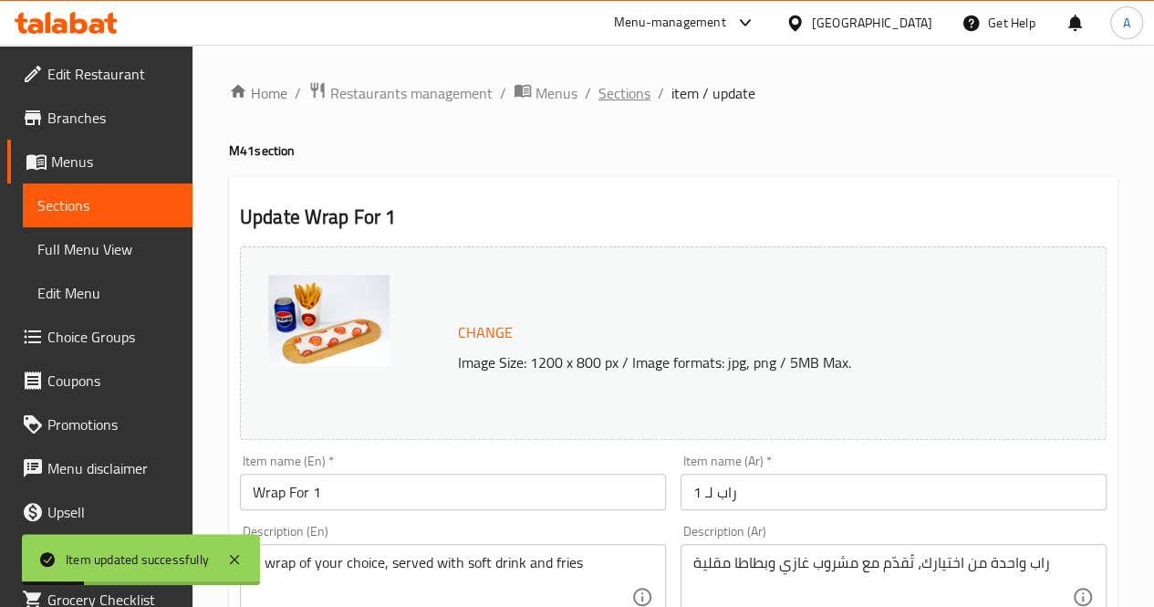
click at [610, 95] on span "Sections" at bounding box center [625, 93] width 52 height 22
